Goal: Information Seeking & Learning: Check status

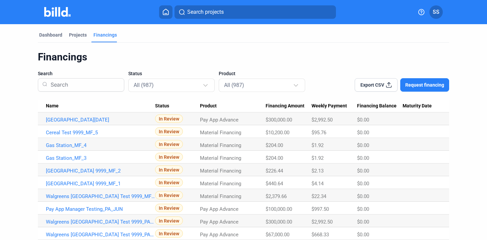
click at [165, 15] on icon at bounding box center [165, 12] width 5 height 6
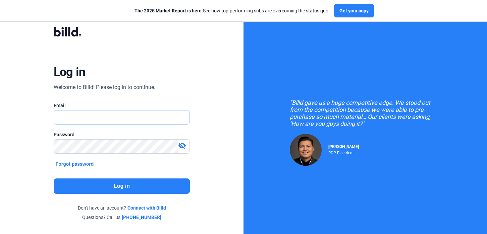
click at [149, 122] on input "text" at bounding box center [122, 118] width 136 height 14
type input "[PERSON_NAME][EMAIL_ADDRESS][DOMAIN_NAME]"
click at [129, 190] on button "Log in" at bounding box center [122, 186] width 136 height 15
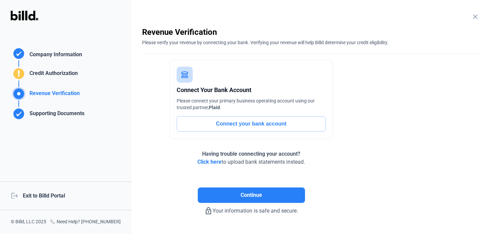
click at [47, 193] on div "logout Exit to Billd Portal" at bounding box center [65, 196] width 131 height 29
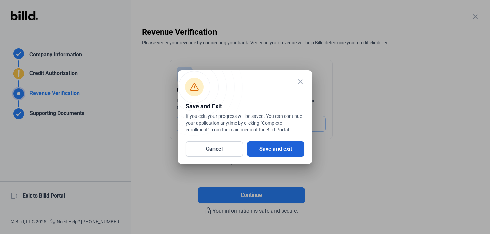
click at [264, 146] on button "Save and exit" at bounding box center [275, 148] width 57 height 15
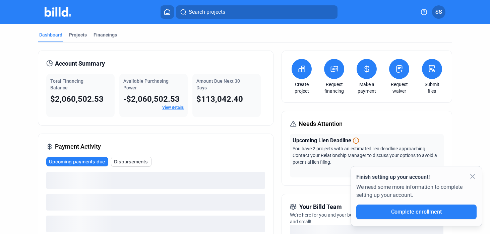
click at [474, 176] on mat-icon "close" at bounding box center [472, 177] width 8 height 8
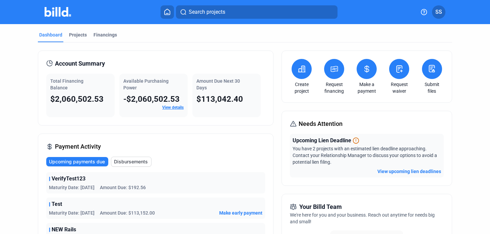
click at [431, 171] on button "View upcoming lien deadlines" at bounding box center [409, 171] width 64 height 7
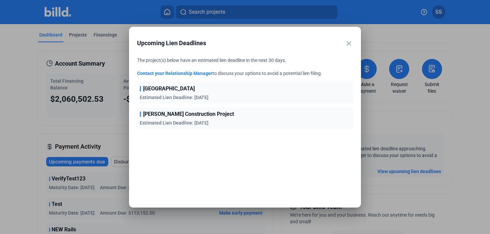
click at [348, 44] on mat-icon "close" at bounding box center [349, 44] width 8 height 8
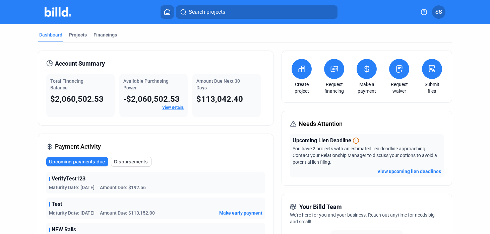
click at [395, 173] on button "View upcoming lien deadlines" at bounding box center [409, 171] width 64 height 7
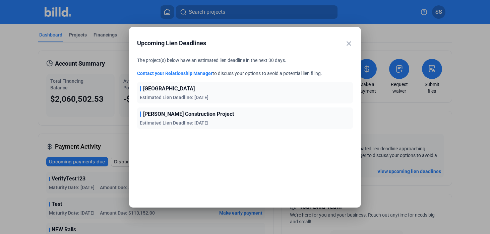
click at [351, 45] on mat-icon "close" at bounding box center [349, 44] width 8 height 8
